Goal: Find specific page/section: Find specific page/section

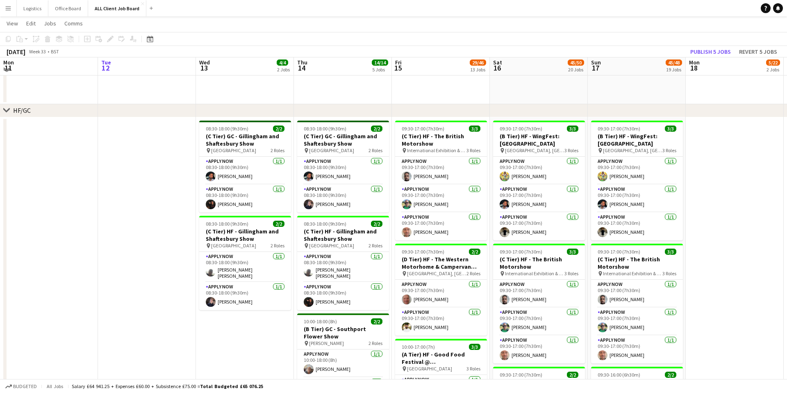
scroll to position [138, 0]
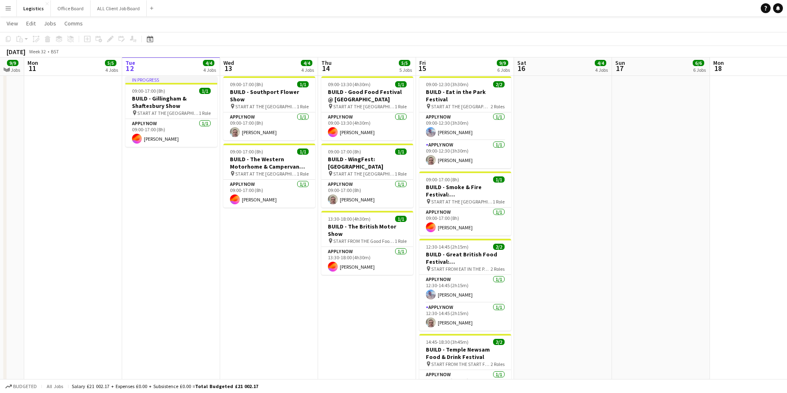
scroll to position [55, 0]
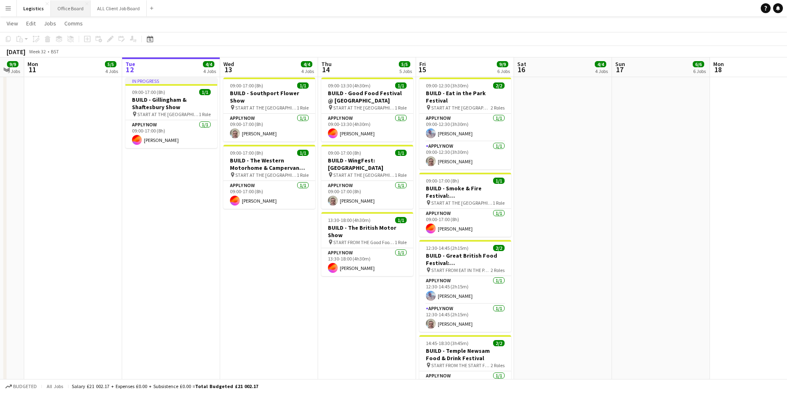
click at [71, 8] on button "Office Board Close" at bounding box center [71, 8] width 40 height 16
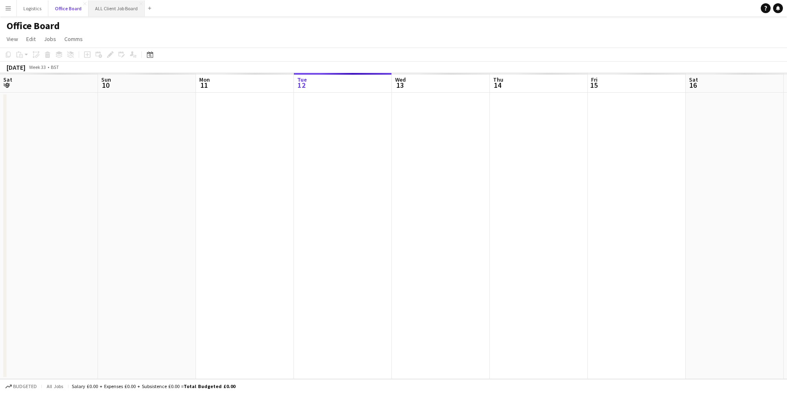
scroll to position [0, 196]
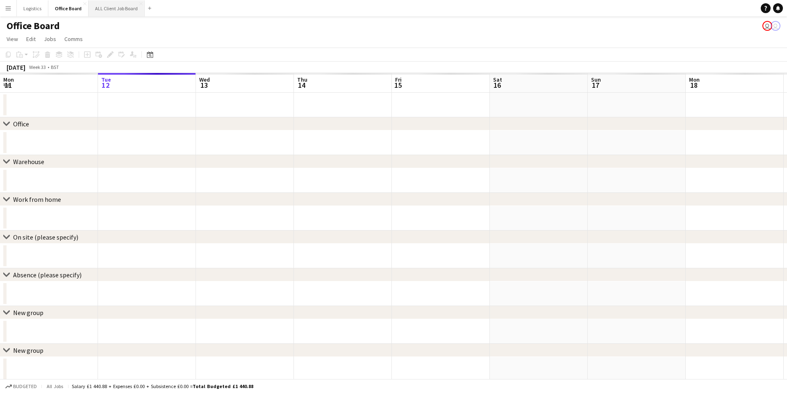
click at [111, 7] on button "ALL Client Job Board Close" at bounding box center [117, 8] width 56 height 16
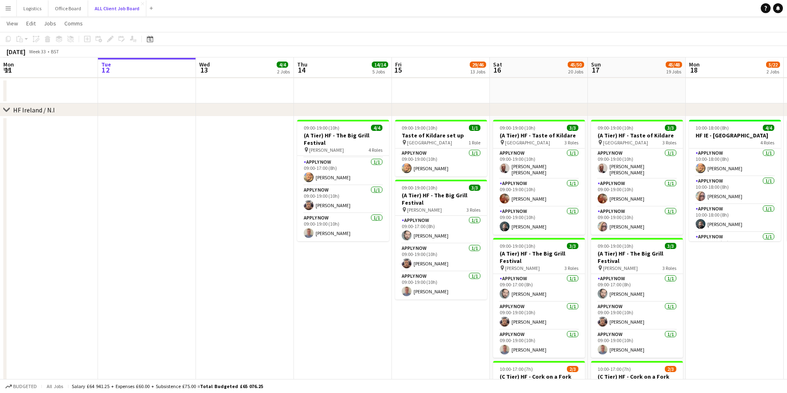
scroll to position [1502, 0]
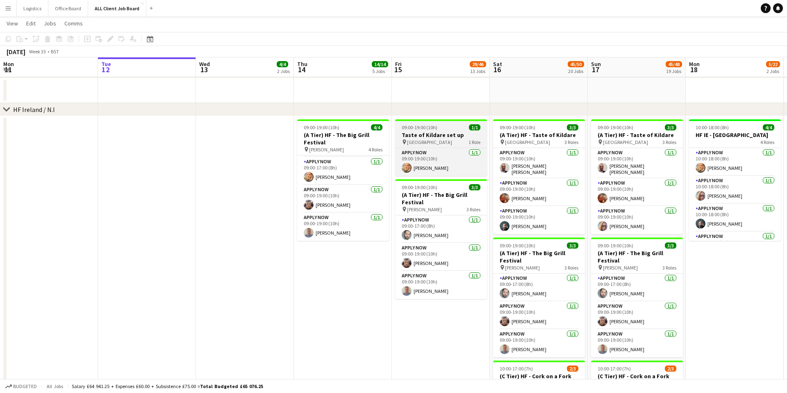
click at [426, 134] on h3 "Taste of Kildare set up" at bounding box center [441, 134] width 92 height 7
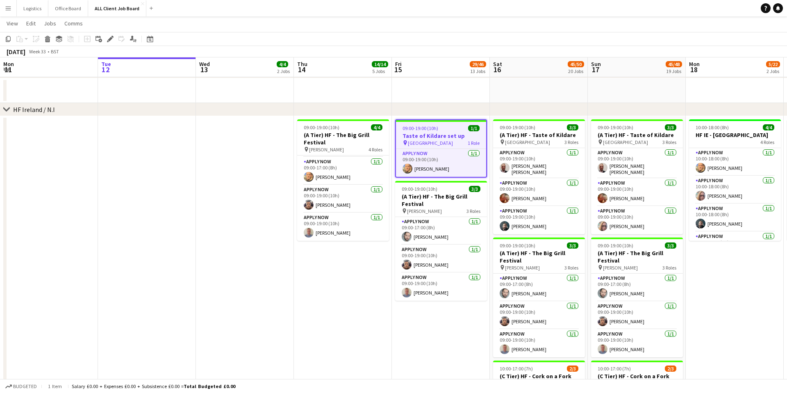
click at [426, 134] on h3 "Taste of Kildare set up" at bounding box center [441, 135] width 90 height 7
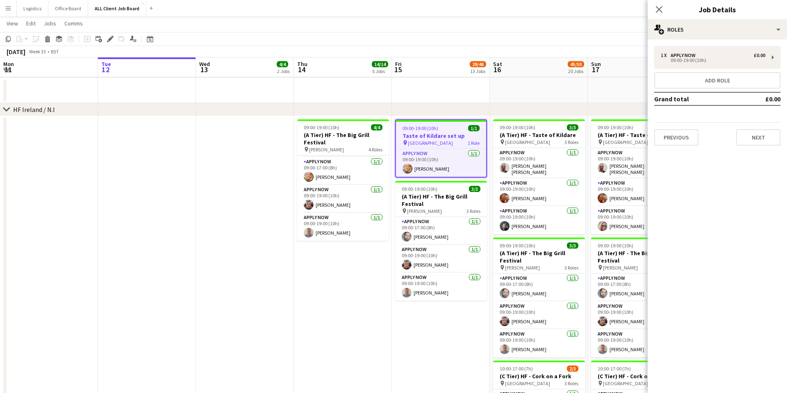
scroll to position [0, 200]
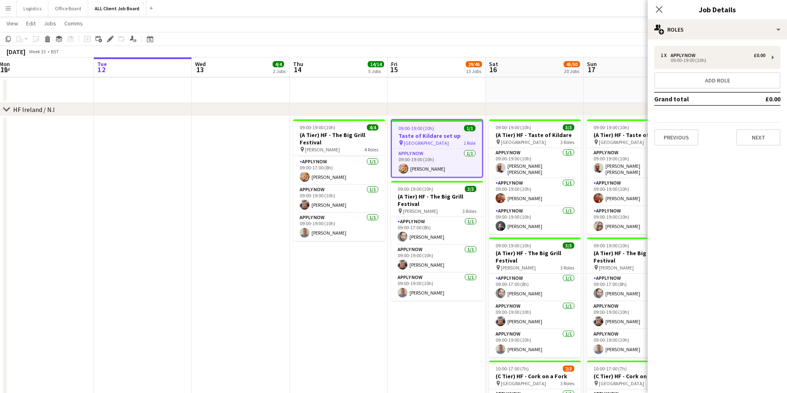
click at [423, 129] on span "09:00-19:00 (10h)" at bounding box center [416, 128] width 36 height 6
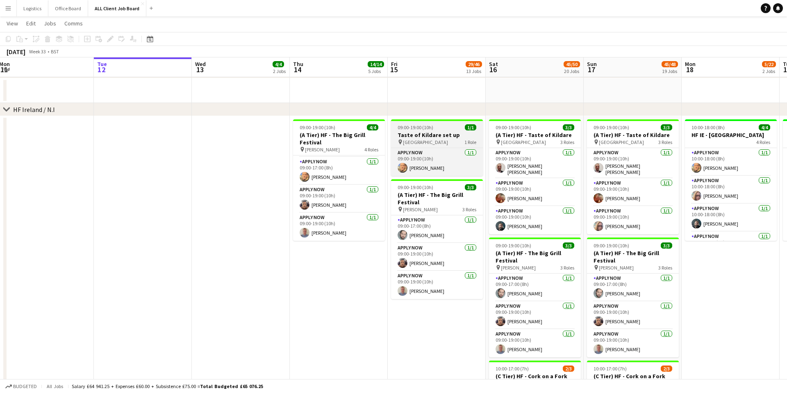
click at [423, 129] on span "09:00-19:00 (10h)" at bounding box center [416, 127] width 36 height 6
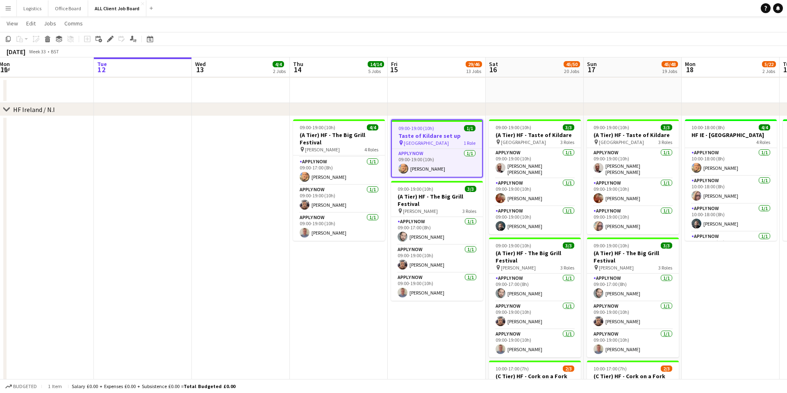
click at [438, 136] on h3 "Taste of Kildare set up" at bounding box center [437, 135] width 90 height 7
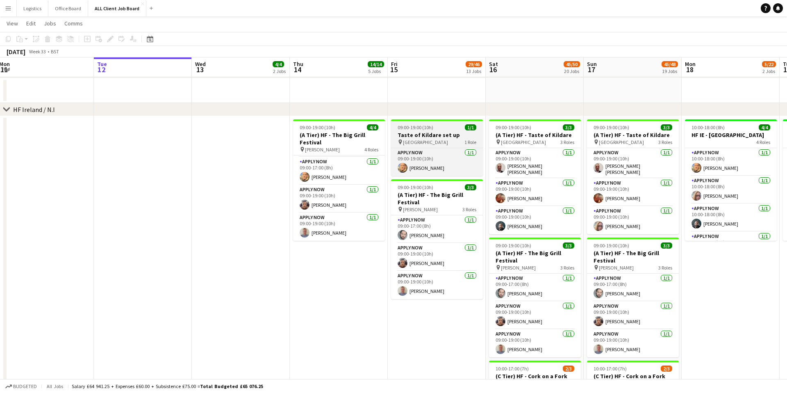
click at [438, 136] on h3 "Taste of Kildare set up" at bounding box center [437, 134] width 92 height 7
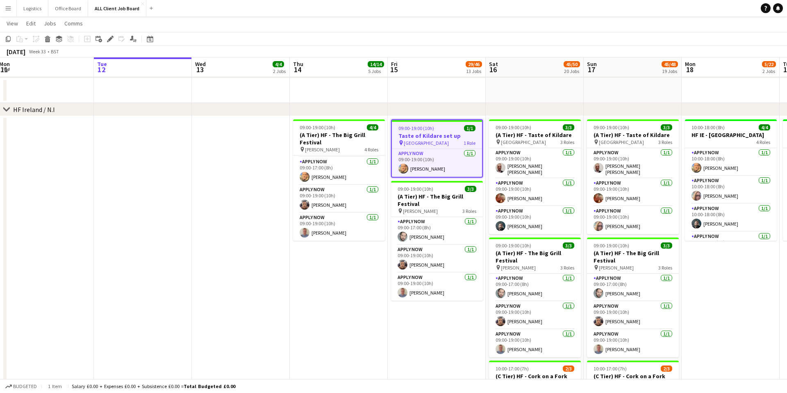
click at [432, 143] on span "[GEOGRAPHIC_DATA]" at bounding box center [426, 143] width 45 height 6
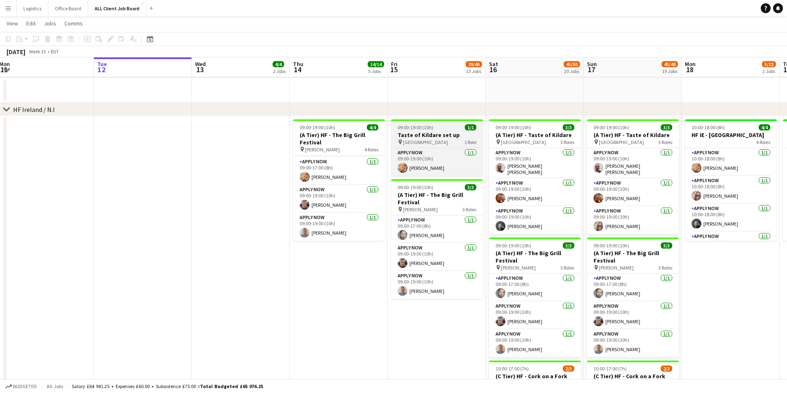
click at [418, 134] on h3 "Taste of Kildare set up" at bounding box center [437, 134] width 92 height 7
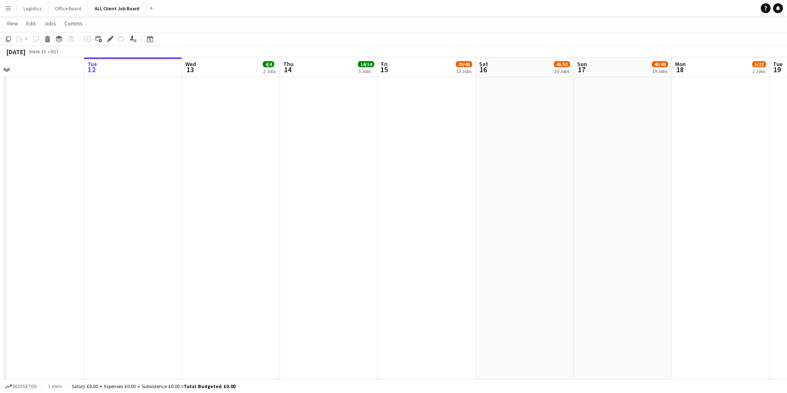
scroll to position [0, 206]
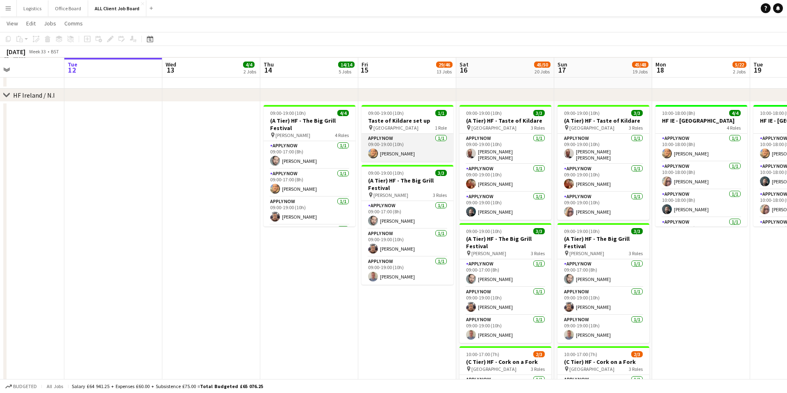
scroll to position [1516, 0]
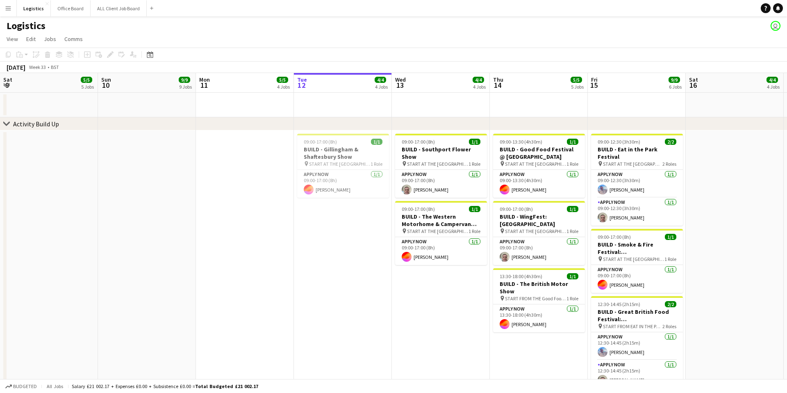
scroll to position [0, 200]
